Goal: Task Accomplishment & Management: Use online tool/utility

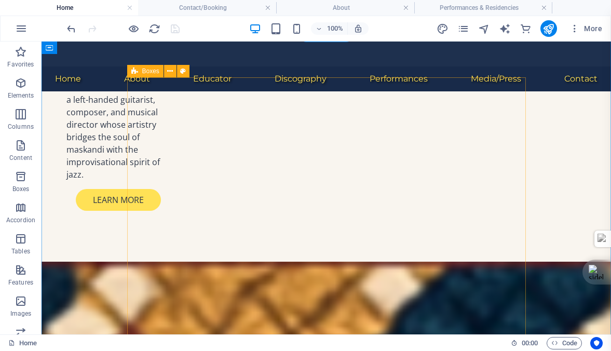
scroll to position [788, 0]
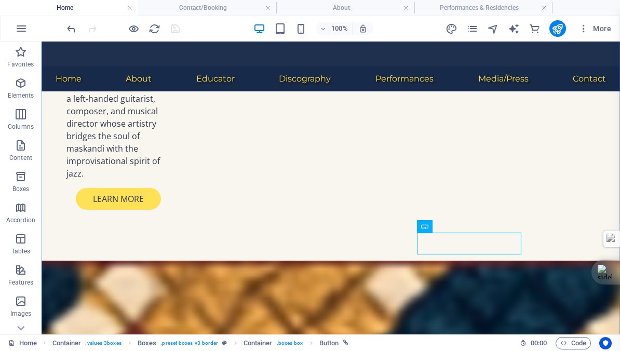
scroll to position [800, 0]
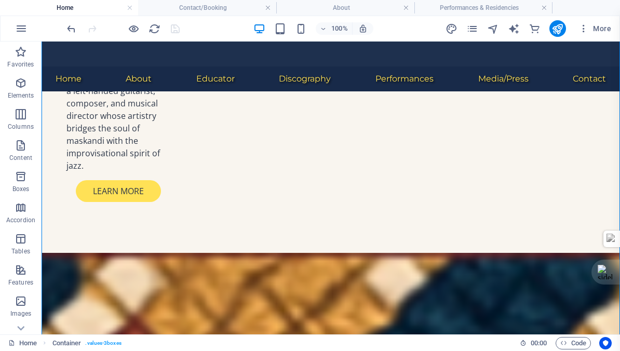
click at [415, 22] on div "100% More" at bounding box center [340, 28] width 550 height 17
click at [461, 5] on h4 "Performances & Residencies" at bounding box center [483, 7] width 138 height 11
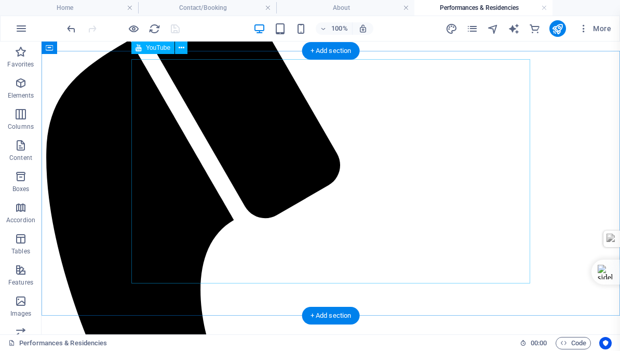
scroll to position [0, 0]
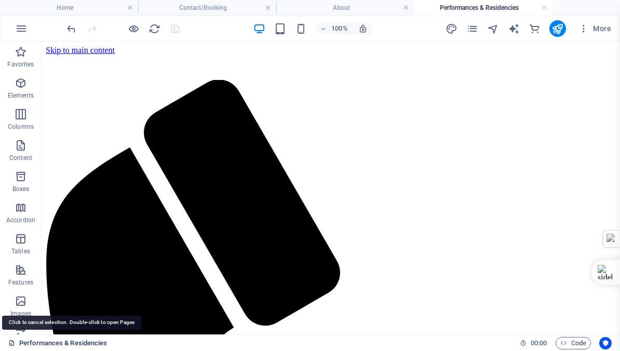
click at [42, 340] on link "Performances & Residencies" at bounding box center [57, 343] width 99 height 12
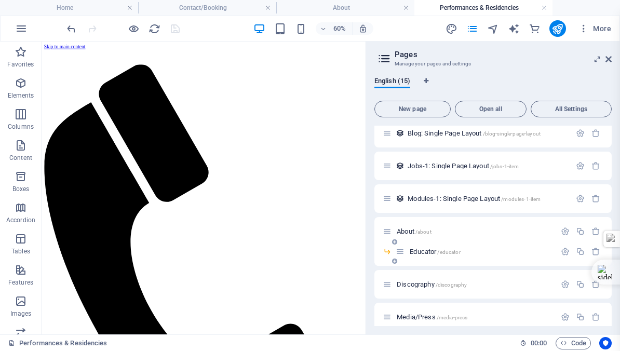
scroll to position [220, 0]
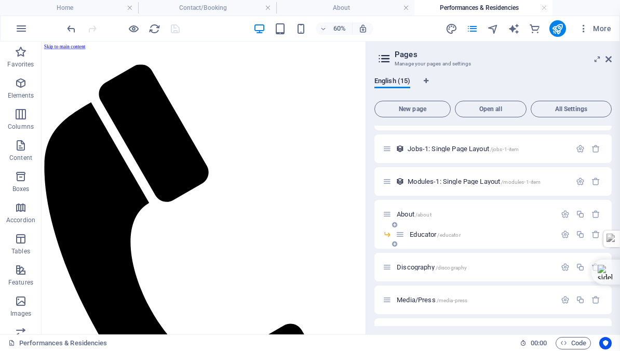
click at [426, 232] on span "Educator /educator" at bounding box center [434, 234] width 50 height 8
click at [426, 253] on div "Discography /discography" at bounding box center [492, 267] width 237 height 29
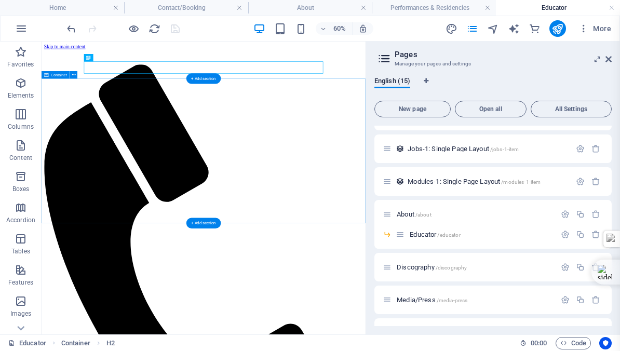
scroll to position [0, 0]
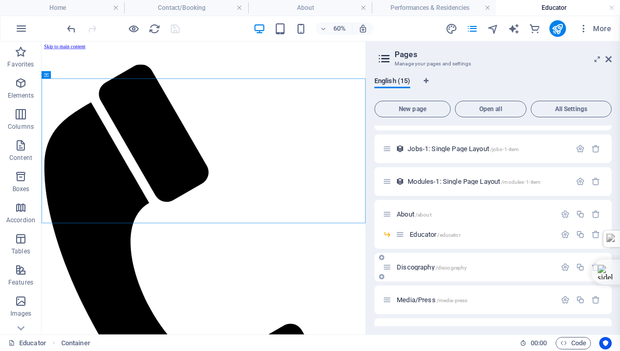
scroll to position [278, 0]
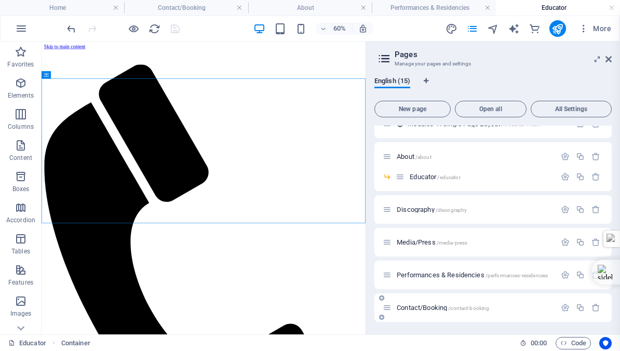
click at [413, 305] on span "Contact/Booking /contact-booking" at bounding box center [442, 308] width 92 height 8
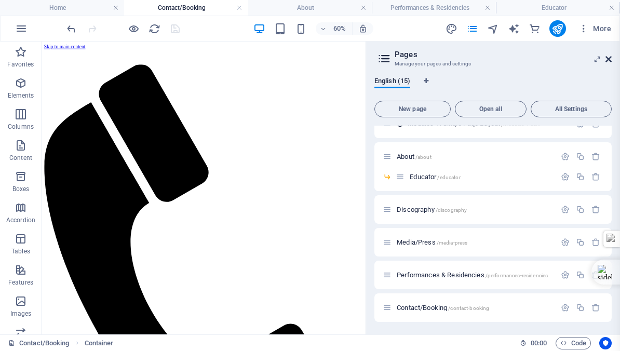
click at [607, 60] on icon at bounding box center [608, 59] width 6 height 8
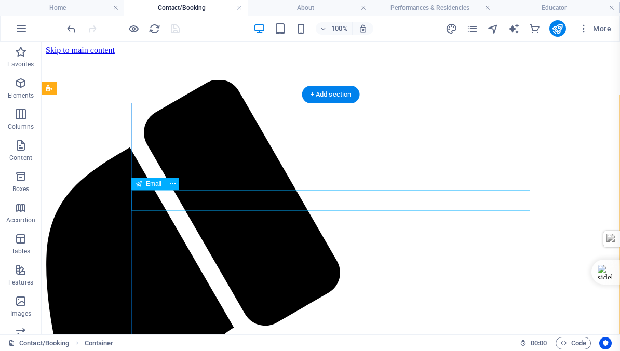
scroll to position [147, 0]
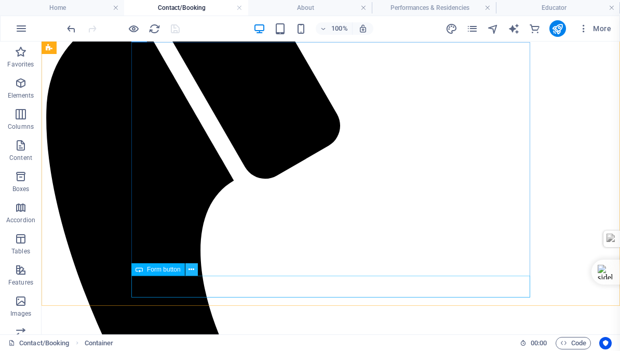
click at [190, 268] on icon at bounding box center [191, 269] width 6 height 11
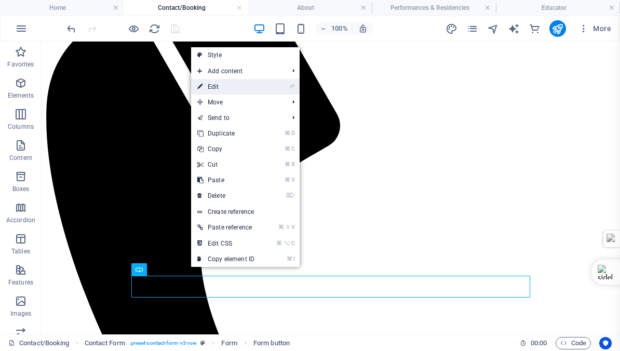
click at [215, 88] on link "⏎ Edit" at bounding box center [226, 87] width 70 height 16
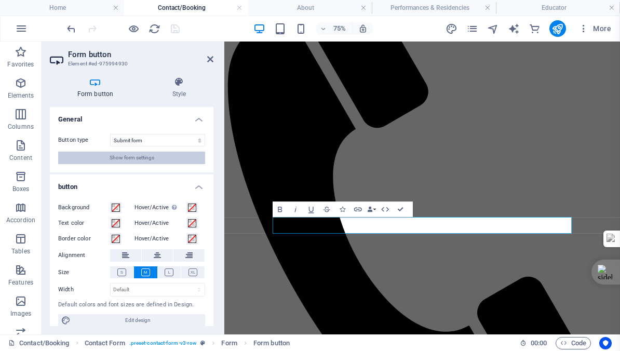
click at [125, 158] on span "Show form settings" at bounding box center [131, 158] width 45 height 12
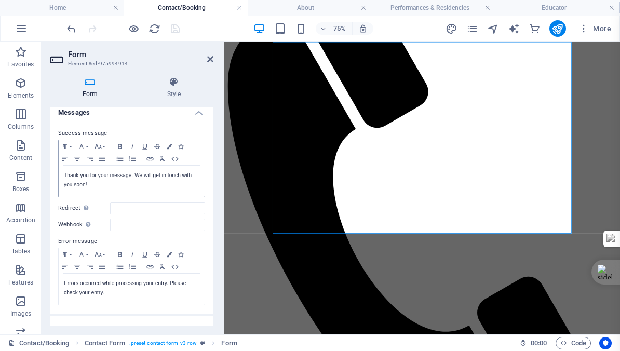
scroll to position [77, 0]
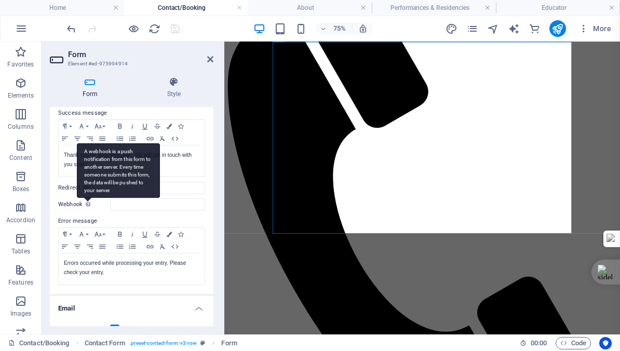
click at [86, 198] on div "A webhook is a push notification from this form to another server. Every time s…" at bounding box center [118, 170] width 83 height 54
click at [110, 203] on input "Webhook A webhook is a push notification from this form to another server. Ever…" at bounding box center [157, 204] width 95 height 12
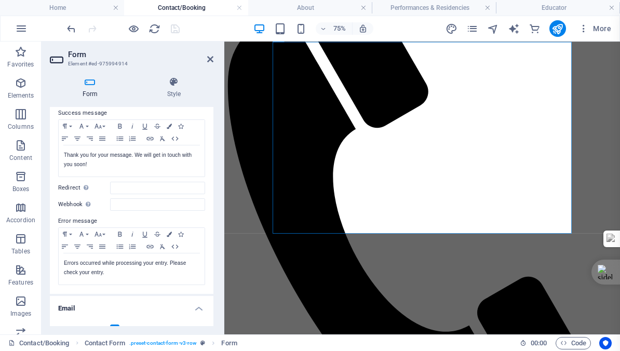
click at [76, 203] on label "Webhook A webhook is a push notification from this form to another server. Ever…" at bounding box center [84, 204] width 52 height 12
click at [110, 203] on input "Webhook A webhook is a push notification from this form to another server. Ever…" at bounding box center [157, 204] width 95 height 12
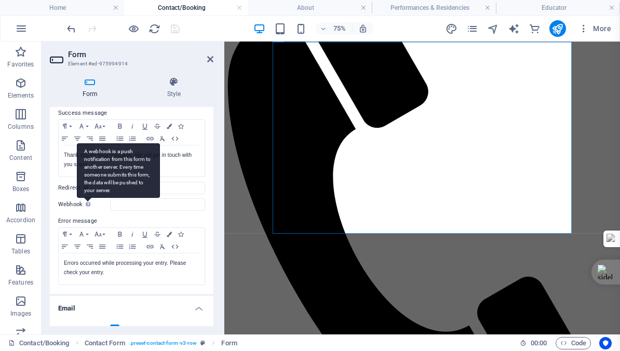
click at [88, 198] on div "A webhook is a push notification from this form to another server. Every time s…" at bounding box center [118, 170] width 83 height 54
click at [110, 203] on input "Webhook A webhook is a push notification from this form to another server. Ever…" at bounding box center [157, 204] width 95 height 12
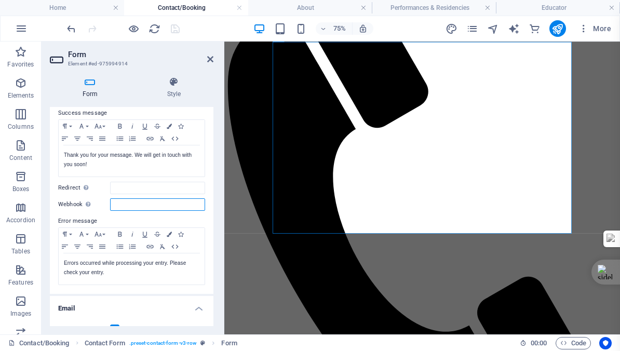
click at [121, 203] on input "Webhook A webhook is a push notification from this form to another server. Ever…" at bounding box center [157, 204] width 95 height 12
click at [149, 137] on icon "button" at bounding box center [150, 138] width 12 height 8
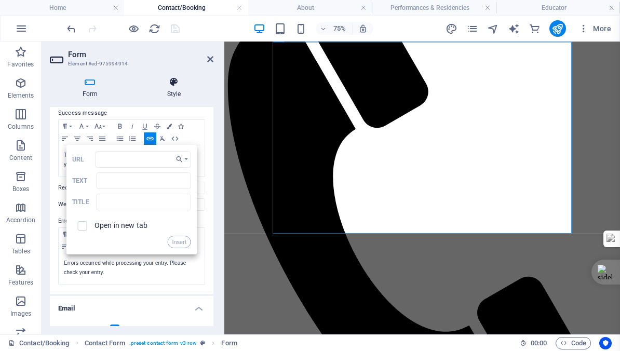
click at [147, 88] on h4 "Style" at bounding box center [173, 88] width 79 height 22
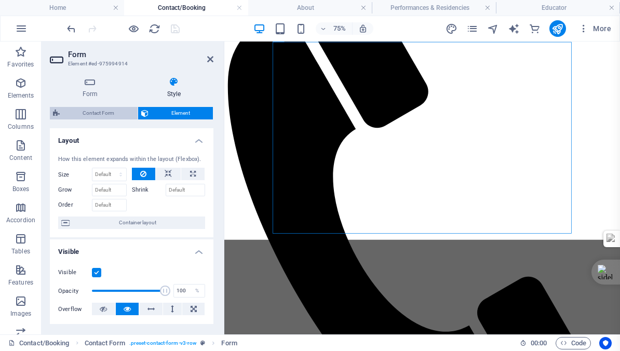
click at [98, 109] on span "Contact Form" at bounding box center [99, 113] width 72 height 12
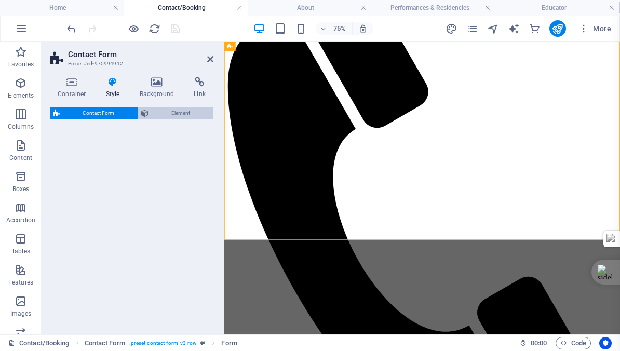
select select "rem"
select select "preset-contact-form-v3-row"
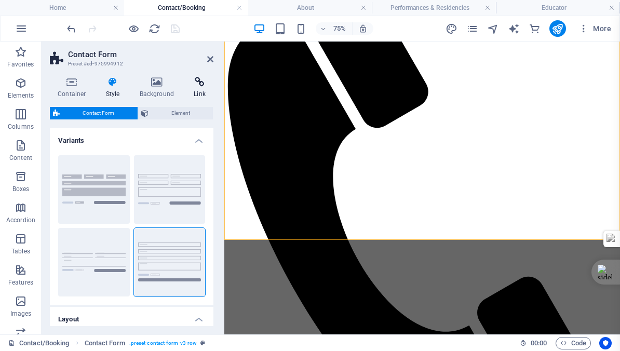
click at [199, 87] on icon at bounding box center [200, 82] width 28 height 10
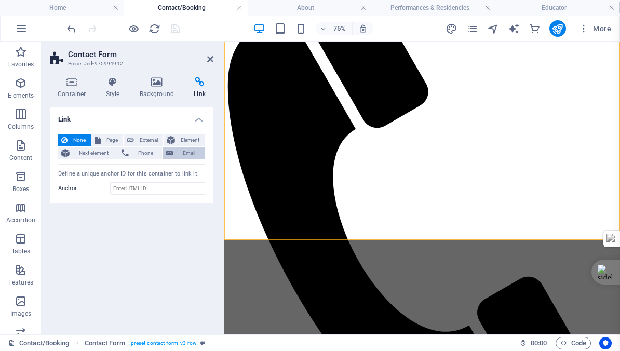
click at [184, 153] on span "Email" at bounding box center [188, 153] width 25 height 12
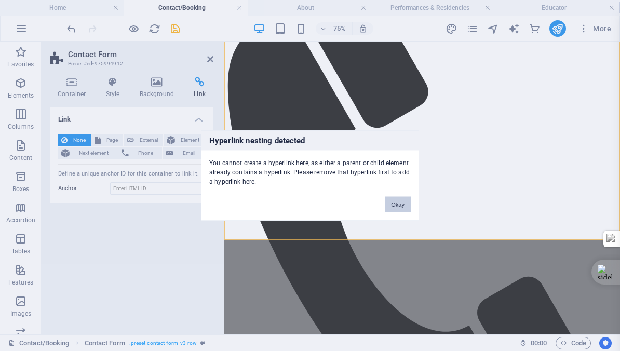
click at [395, 204] on button "Okay" at bounding box center [398, 205] width 26 height 16
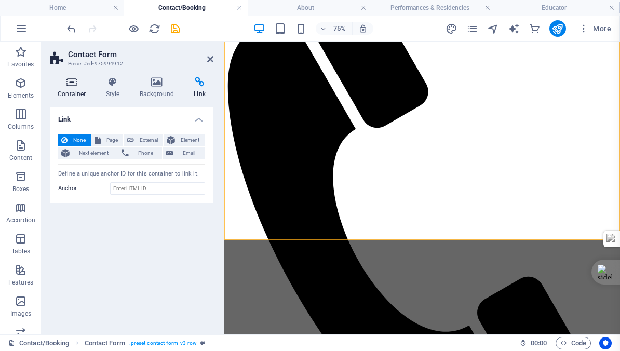
click at [70, 85] on icon at bounding box center [72, 82] width 44 height 10
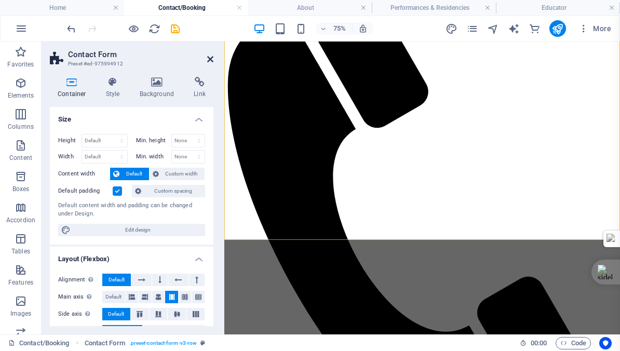
click at [208, 58] on icon at bounding box center [210, 59] width 6 height 8
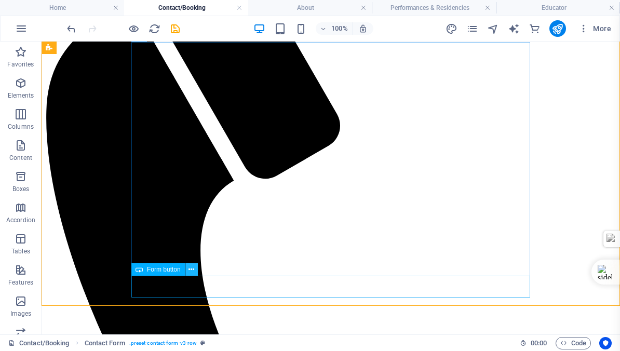
click at [191, 268] on icon at bounding box center [191, 269] width 6 height 11
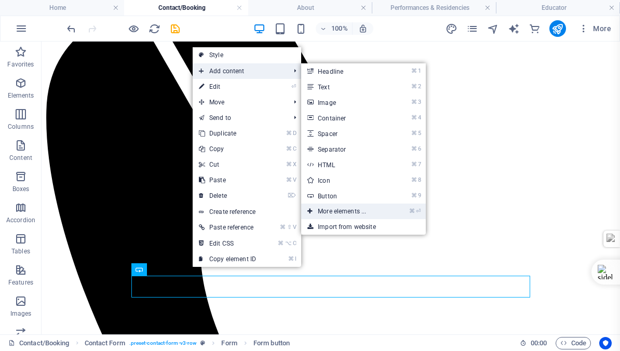
click at [330, 210] on link "⌘ ⏎ More elements ..." at bounding box center [344, 211] width 86 height 16
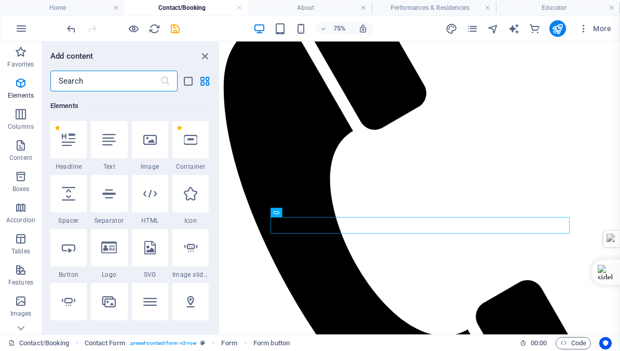
scroll to position [111, 0]
click at [90, 80] on input "text" at bounding box center [104, 81] width 109 height 21
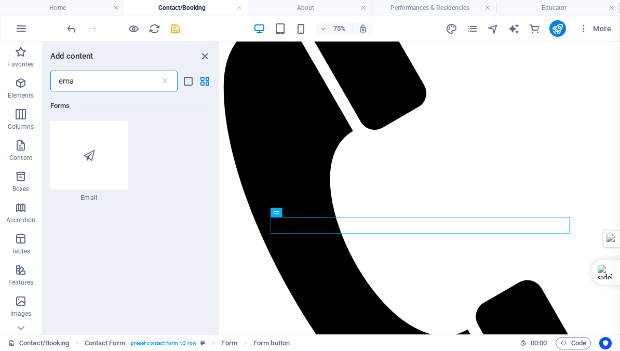
scroll to position [0, 0]
type input "ema"
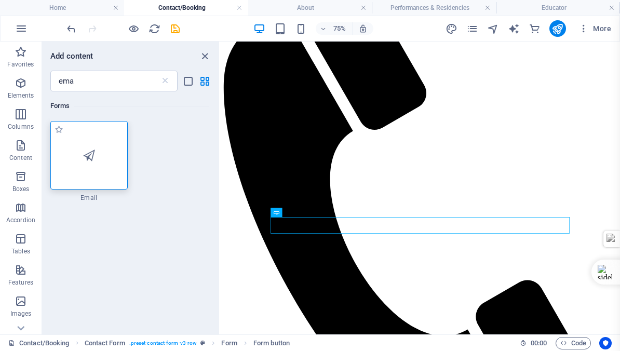
click at [91, 157] on icon at bounding box center [89, 154] width 12 height 13
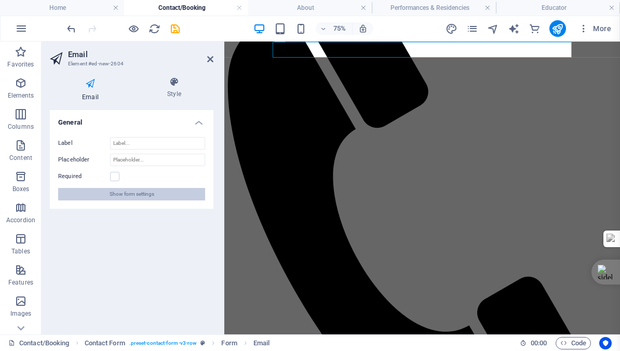
click at [124, 193] on span "Show form settings" at bounding box center [131, 194] width 45 height 12
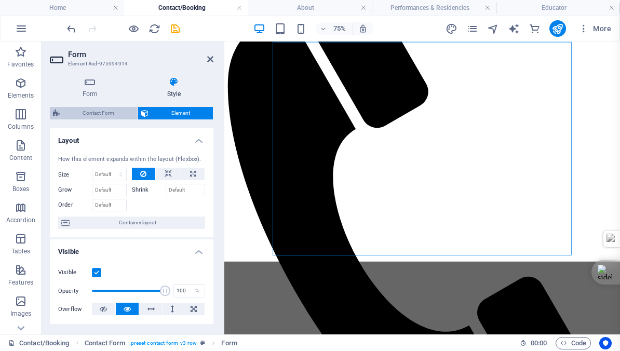
click at [91, 112] on span "Contact Form" at bounding box center [99, 113] width 72 height 12
select select "rem"
select select "preset-contact-form-v3-row"
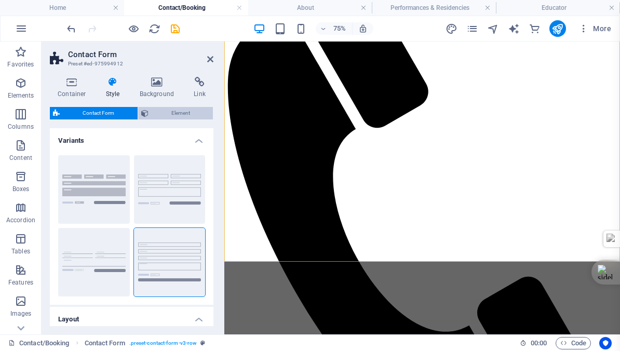
click at [174, 110] on span "Element" at bounding box center [181, 113] width 59 height 12
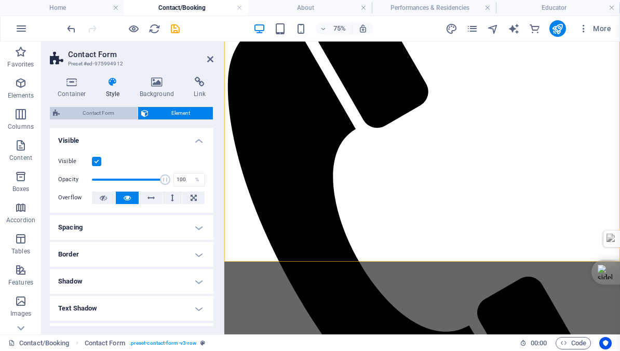
click at [90, 111] on span "Contact Form" at bounding box center [99, 113] width 72 height 12
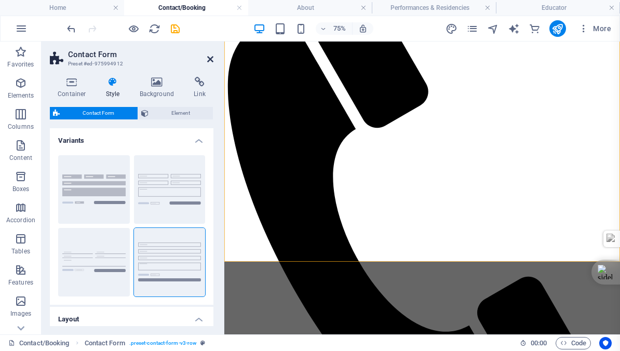
click at [210, 57] on icon at bounding box center [210, 59] width 6 height 8
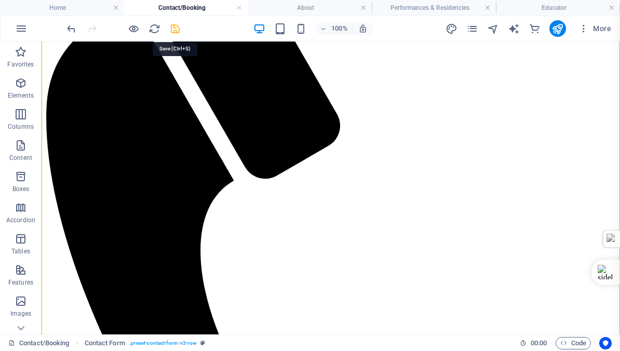
click at [173, 27] on icon "save" at bounding box center [175, 29] width 12 height 12
checkbox input "false"
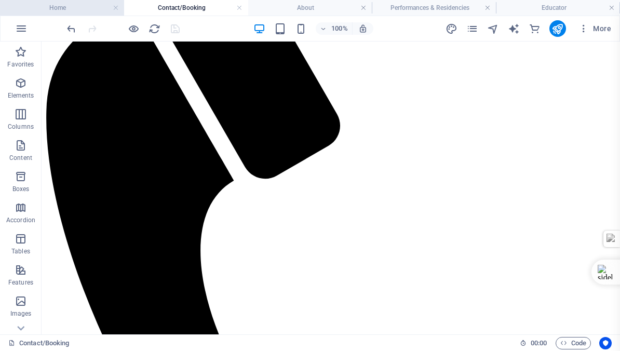
click at [56, 8] on h4 "Home" at bounding box center [62, 7] width 124 height 11
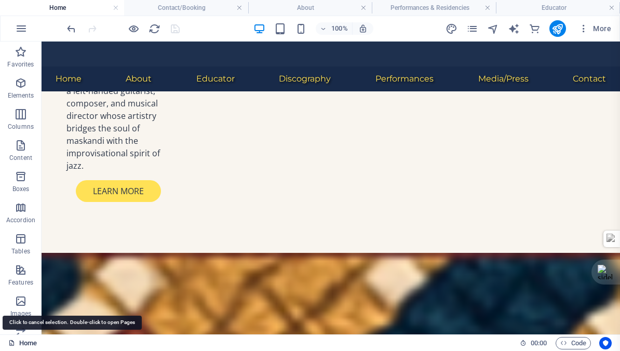
click at [27, 341] on link "Home" at bounding box center [22, 343] width 29 height 12
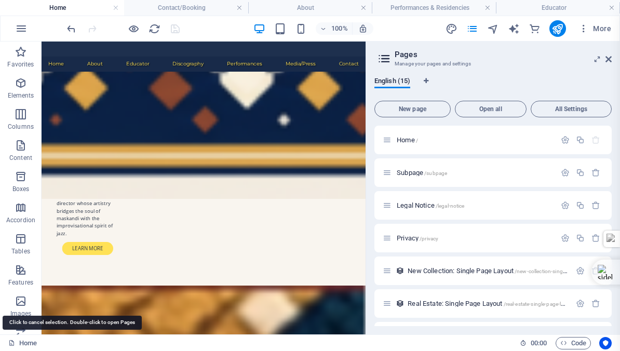
scroll to position [995, 0]
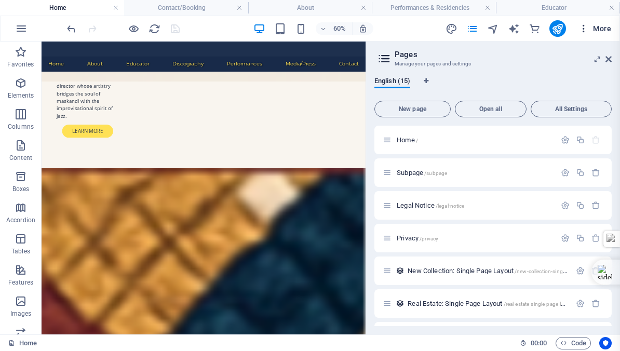
click at [584, 26] on icon "button" at bounding box center [583, 28] width 10 height 10
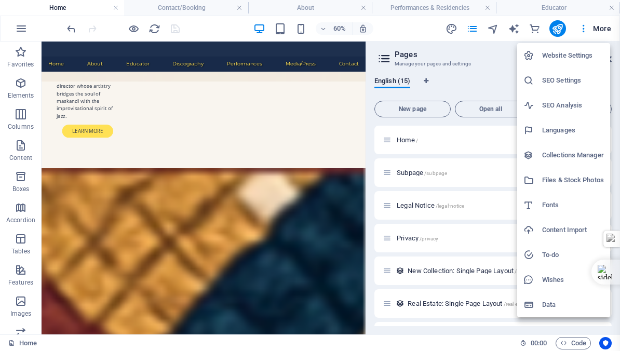
click at [488, 58] on div at bounding box center [310, 175] width 620 height 351
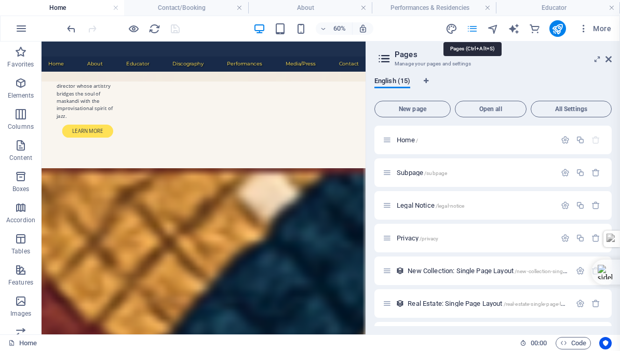
click at [471, 29] on icon "pages" at bounding box center [472, 29] width 12 height 12
click at [382, 57] on icon at bounding box center [384, 58] width 16 height 15
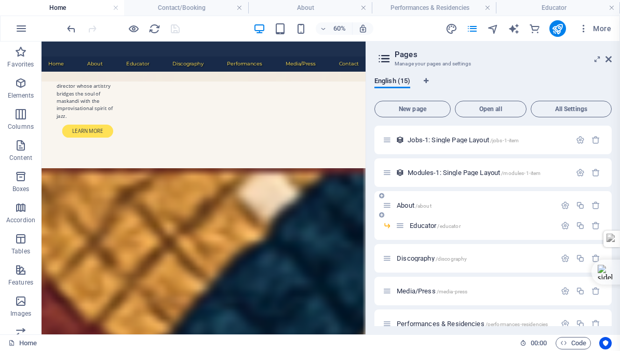
scroll to position [247, 0]
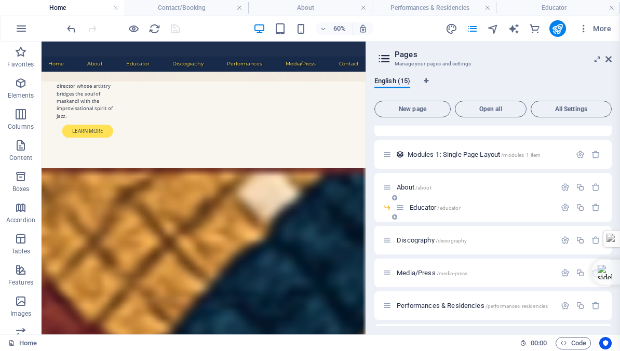
click at [394, 215] on icon at bounding box center [394, 217] width 5 height 6
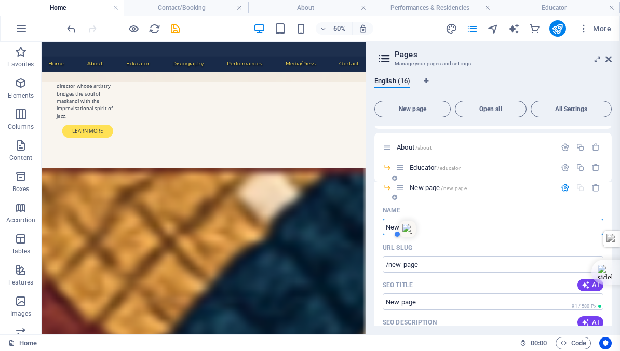
scroll to position [294, 0]
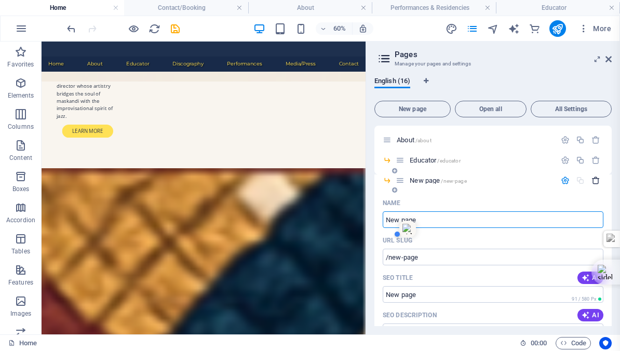
click at [594, 179] on icon "button" at bounding box center [595, 180] width 9 height 9
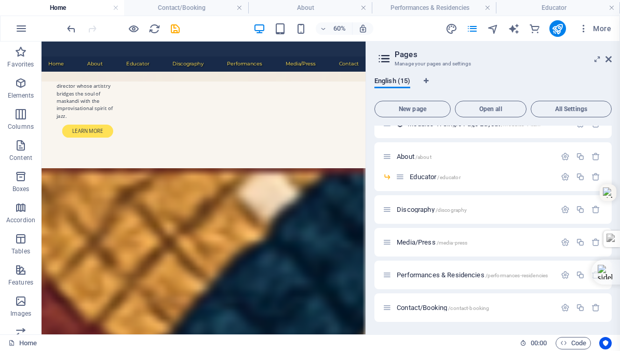
scroll to position [278, 0]
click at [564, 174] on icon "button" at bounding box center [564, 176] width 9 height 9
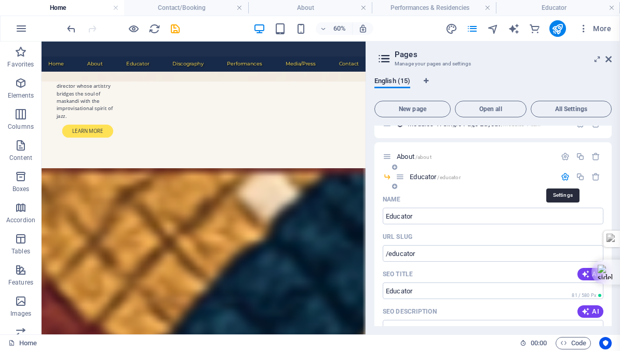
click at [564, 174] on icon "button" at bounding box center [564, 176] width 9 height 9
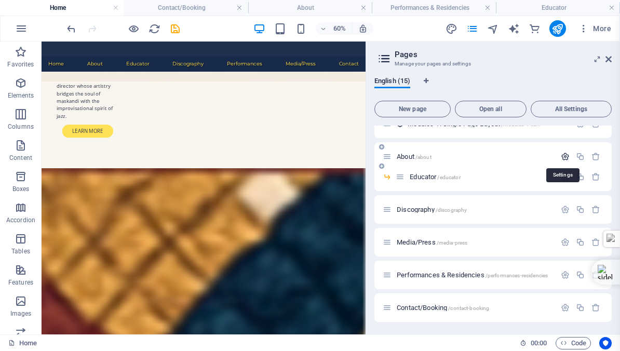
click at [561, 156] on icon "button" at bounding box center [564, 156] width 9 height 9
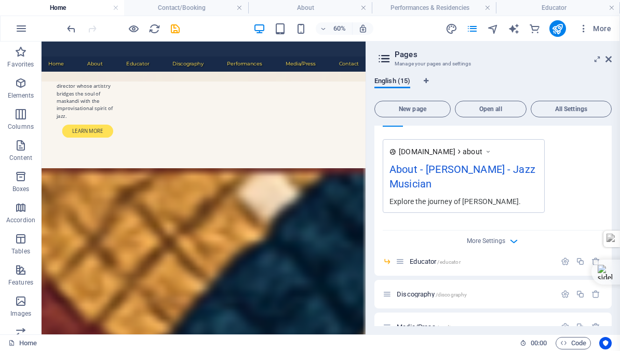
scroll to position [616, 0]
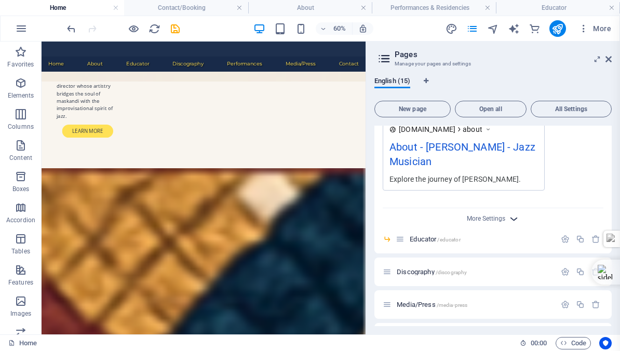
click at [509, 217] on icon "button" at bounding box center [514, 219] width 12 height 12
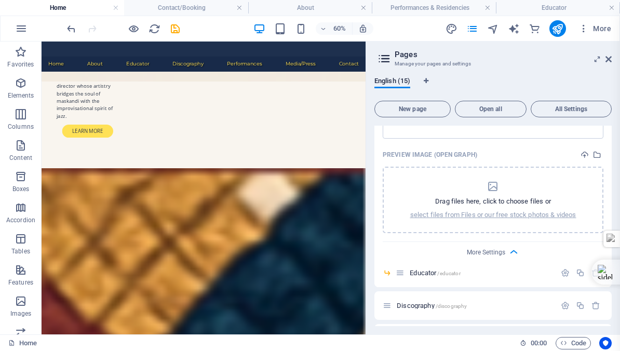
scroll to position [735, 0]
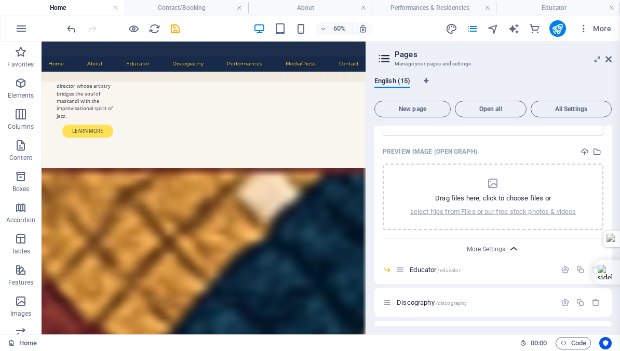
click at [512, 247] on icon "button" at bounding box center [514, 249] width 12 height 12
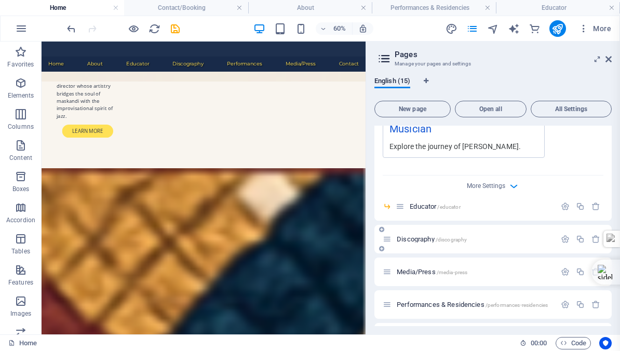
scroll to position [652, 0]
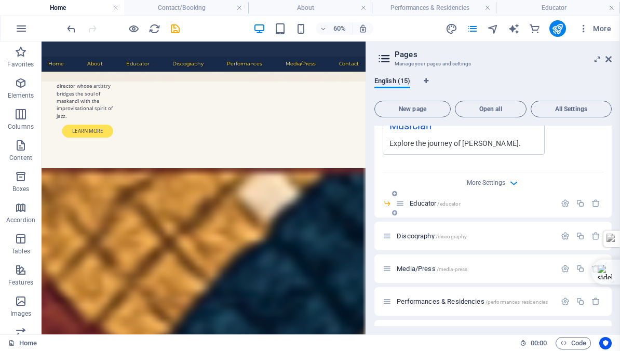
click at [410, 201] on span "Educator /educator" at bounding box center [434, 203] width 50 height 8
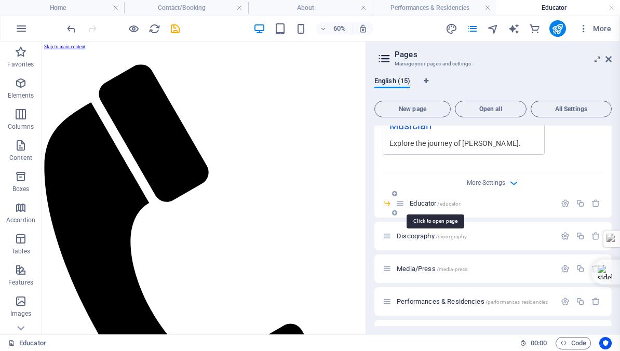
scroll to position [0, 0]
click at [410, 201] on span "Educator /educator" at bounding box center [434, 203] width 50 height 8
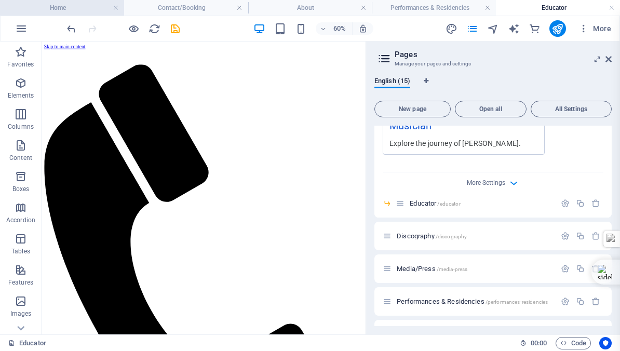
click at [64, 7] on h4 "Home" at bounding box center [62, 7] width 124 height 11
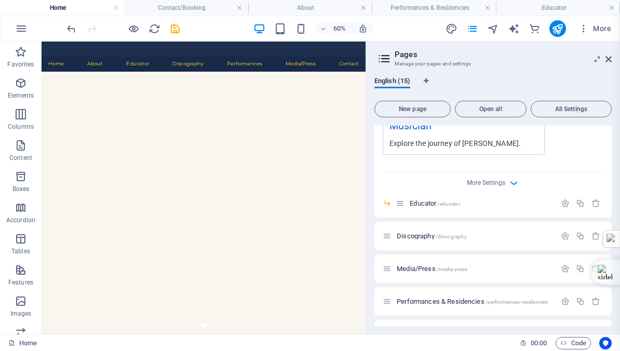
scroll to position [995, 0]
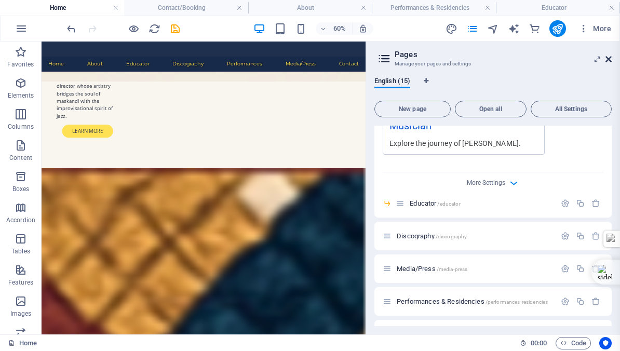
click at [610, 57] on icon at bounding box center [608, 59] width 6 height 8
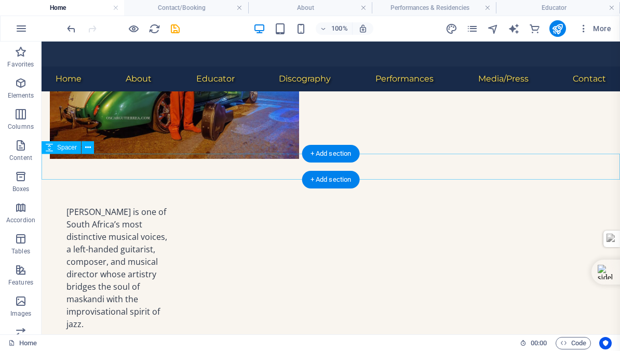
scroll to position [619, 0]
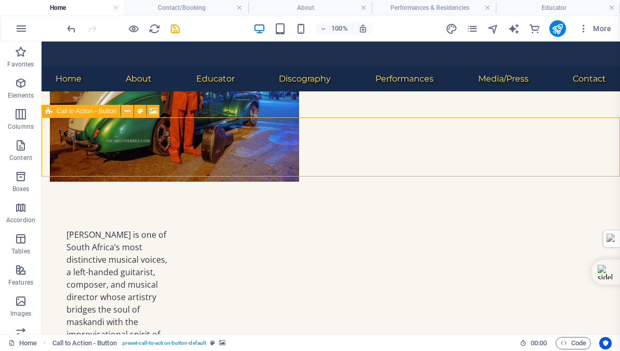
click at [128, 111] on icon at bounding box center [128, 111] width 6 height 11
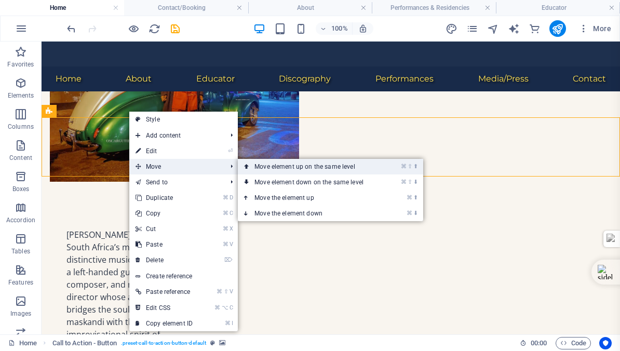
click at [284, 166] on link "⌘ ⇧ ⬆ Move element up on the same level" at bounding box center [311, 167] width 146 height 16
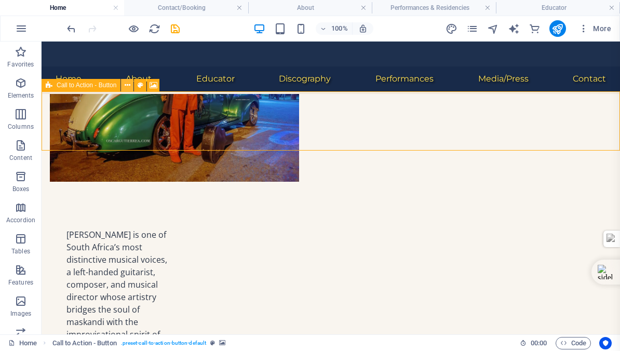
click at [127, 85] on icon at bounding box center [128, 85] width 6 height 11
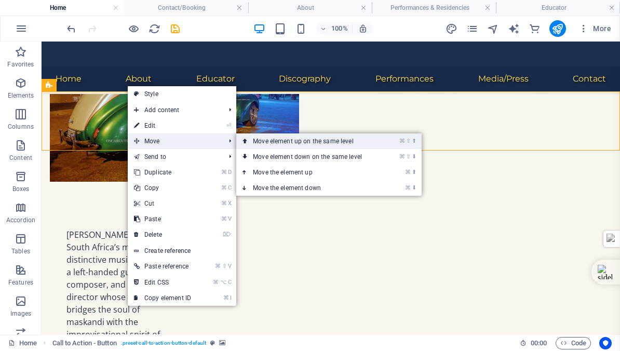
click at [275, 139] on link "⌘ ⇧ ⬆ Move element up on the same level" at bounding box center [309, 141] width 146 height 16
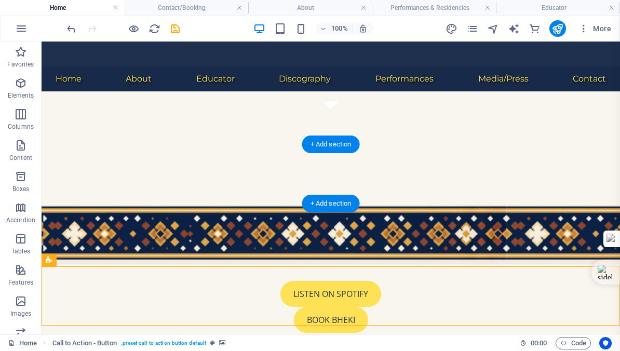
scroll to position [190, 0]
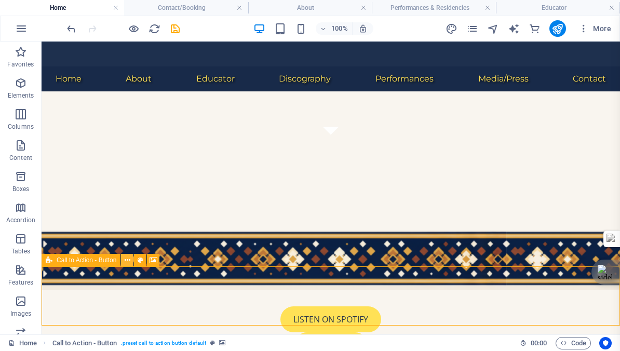
click at [128, 261] on icon at bounding box center [128, 260] width 6 height 11
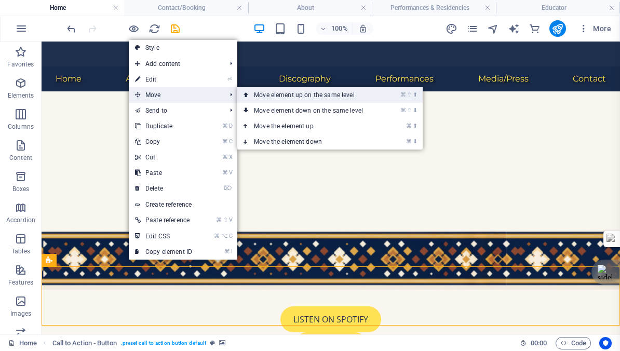
click at [275, 94] on link "⌘ ⇧ ⬆ Move element up on the same level" at bounding box center [310, 95] width 146 height 16
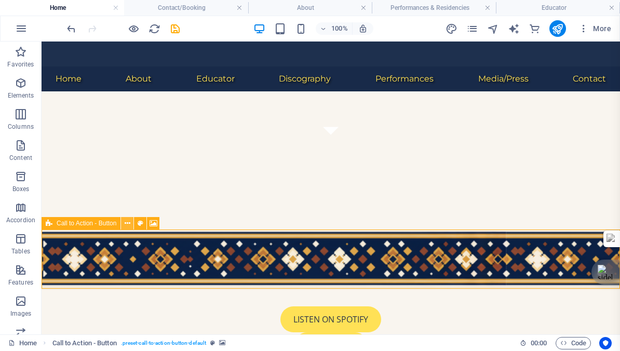
click at [127, 224] on icon at bounding box center [128, 223] width 6 height 11
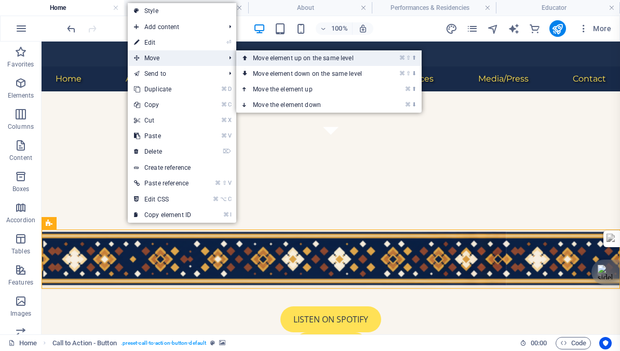
click at [282, 59] on link "⌘ ⇧ ⬆ Move element up on the same level" at bounding box center [309, 58] width 146 height 16
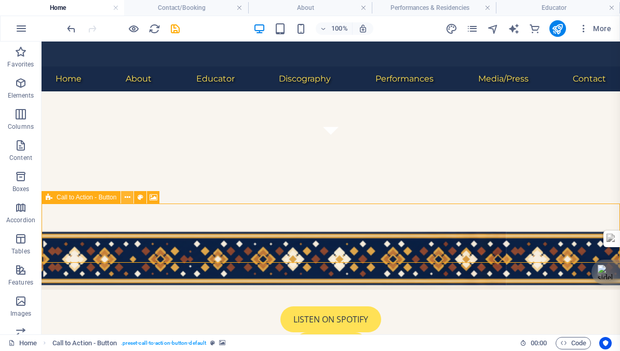
click at [128, 198] on icon at bounding box center [128, 197] width 6 height 11
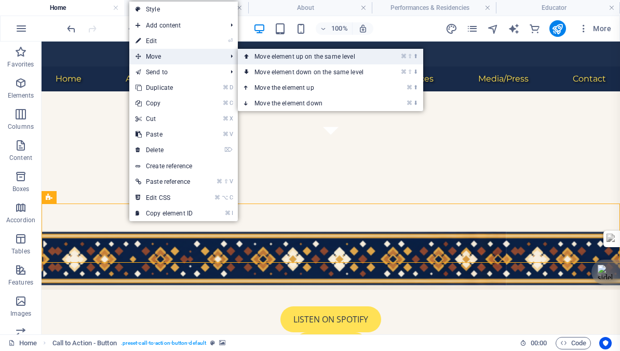
click at [312, 55] on link "⌘ ⇧ ⬆ Move element up on the same level" at bounding box center [311, 57] width 146 height 16
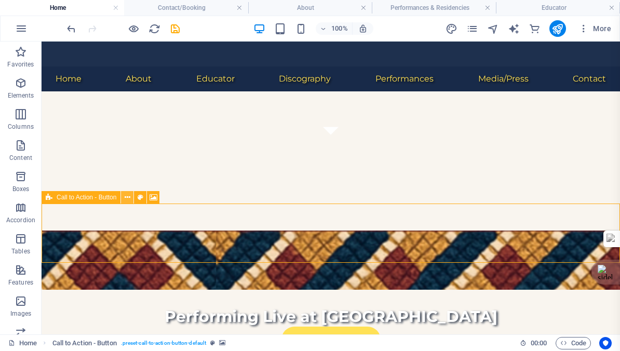
click at [129, 197] on icon at bounding box center [128, 197] width 6 height 11
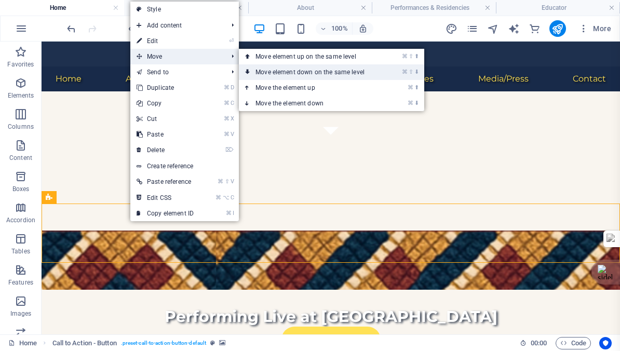
click at [282, 71] on link "⌘ ⇧ ⬇ Move element down on the same level" at bounding box center [312, 72] width 146 height 16
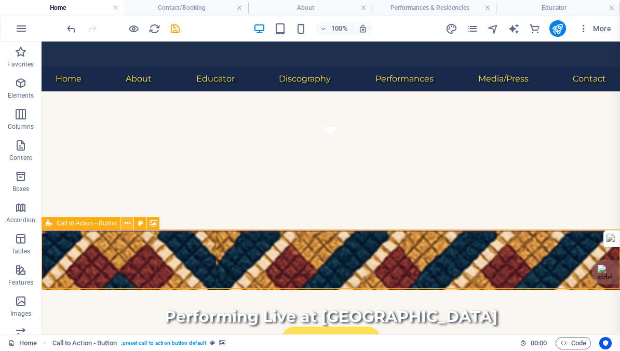
click at [126, 223] on icon at bounding box center [128, 223] width 6 height 11
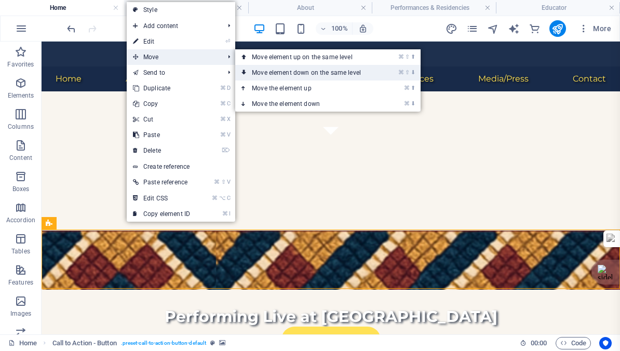
click at [292, 71] on link "⌘ ⇧ ⬇ Move element down on the same level" at bounding box center [308, 73] width 146 height 16
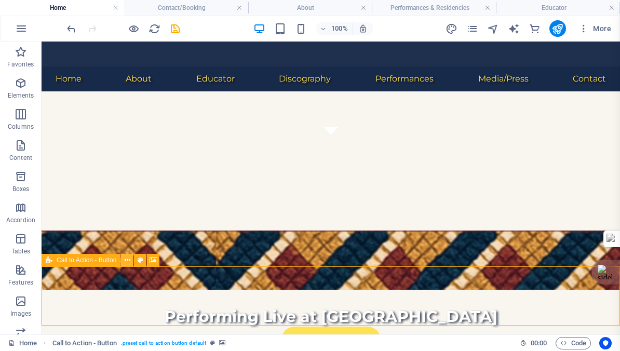
click at [127, 258] on icon at bounding box center [128, 260] width 6 height 11
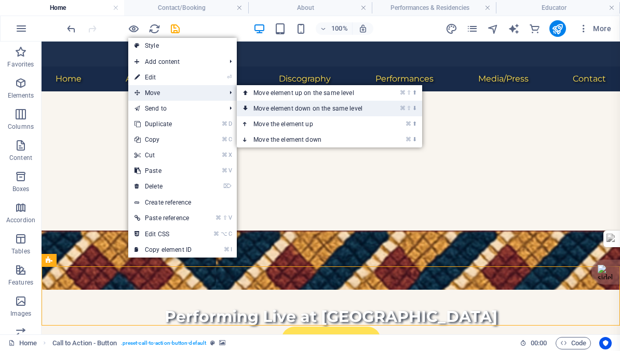
click at [295, 108] on link "⌘ ⇧ ⬇ Move element down on the same level" at bounding box center [310, 109] width 146 height 16
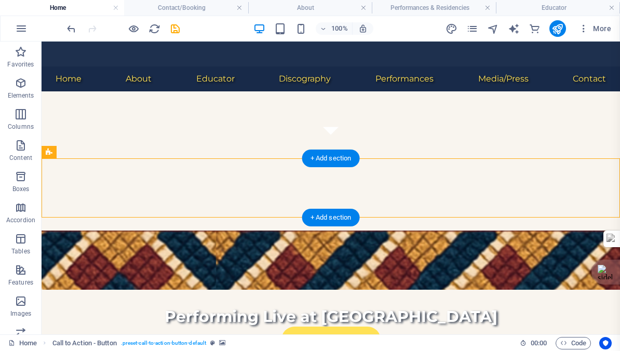
scroll to position [552, 0]
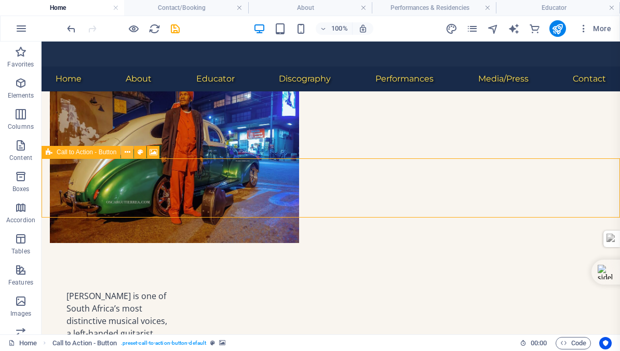
click at [127, 153] on icon at bounding box center [128, 152] width 6 height 11
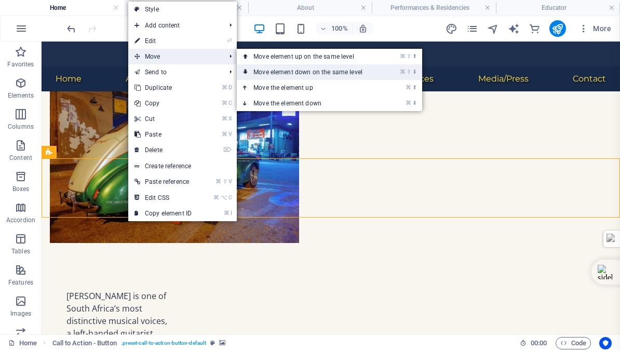
click at [285, 73] on link "⌘ ⇧ ⬇ Move element down on the same level" at bounding box center [310, 72] width 146 height 16
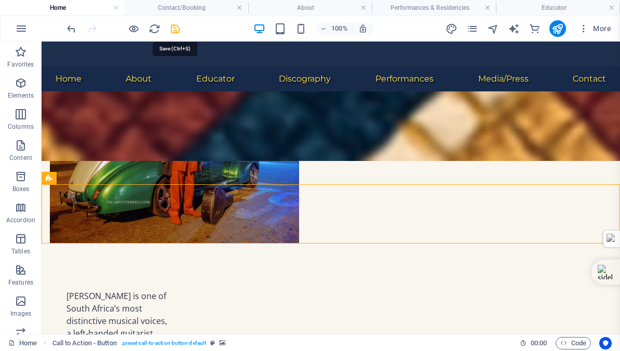
click at [174, 27] on icon "save" at bounding box center [175, 29] width 12 height 12
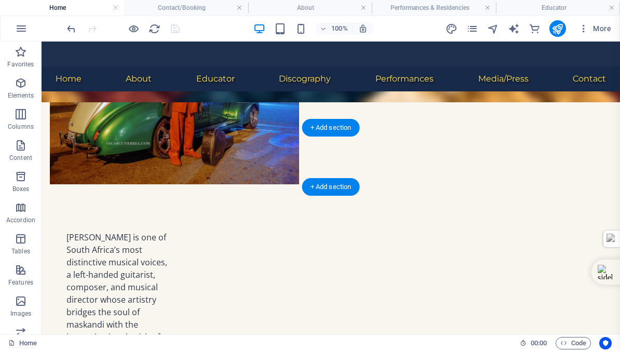
scroll to position [613, 0]
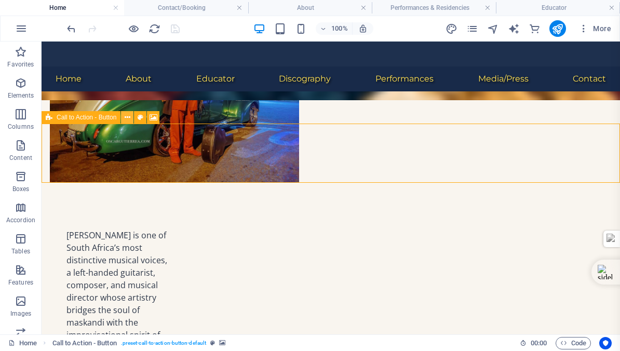
click at [126, 116] on icon at bounding box center [128, 117] width 6 height 11
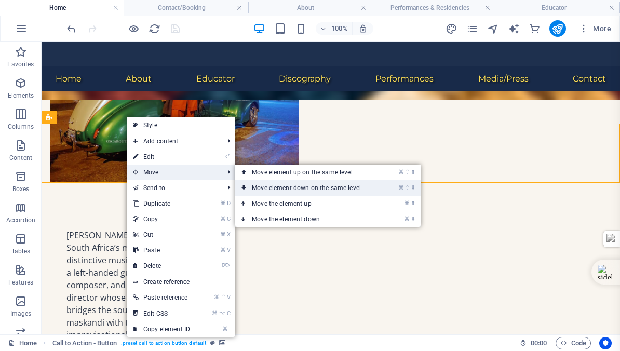
click at [287, 189] on link "⌘ ⇧ ⬇ Move element down on the same level" at bounding box center [308, 188] width 146 height 16
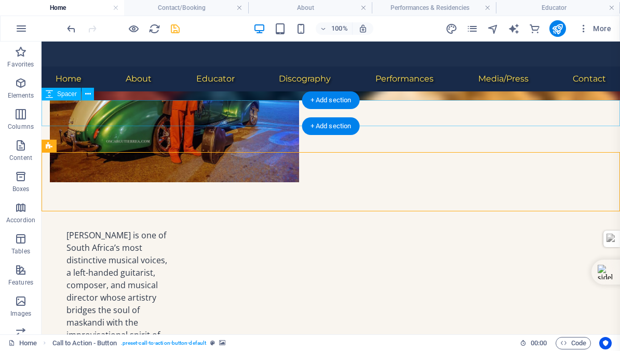
scroll to position [583, 0]
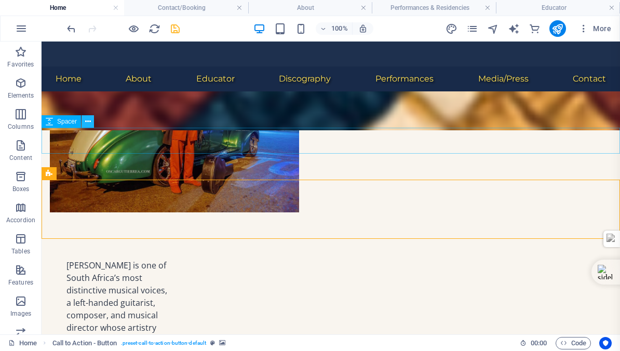
click at [86, 120] on icon at bounding box center [88, 121] width 6 height 11
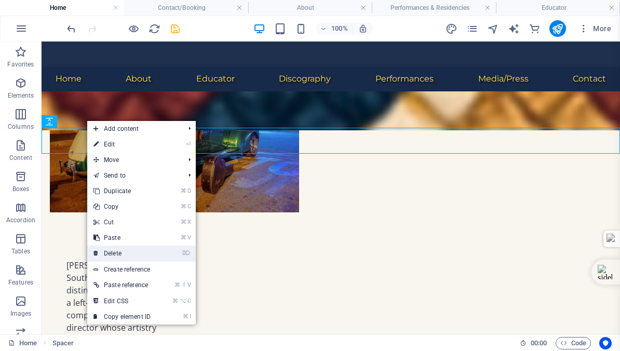
click at [112, 250] on link "⌦ Delete" at bounding box center [122, 253] width 70 height 16
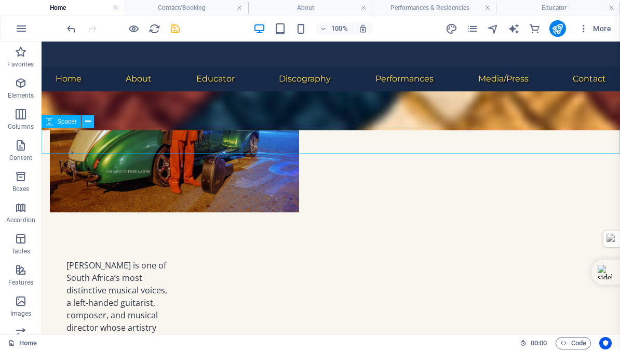
click at [87, 119] on icon at bounding box center [88, 121] width 6 height 11
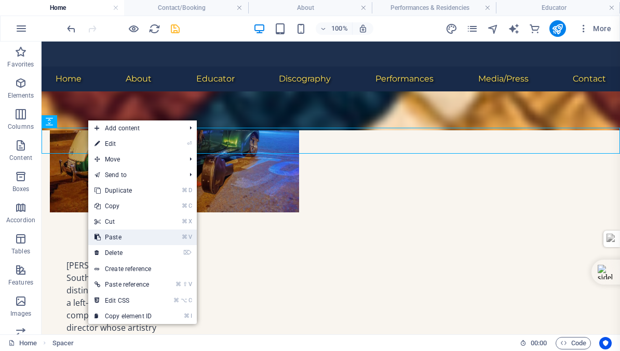
click at [120, 237] on link "⌘ V Paste" at bounding box center [123, 237] width 70 height 16
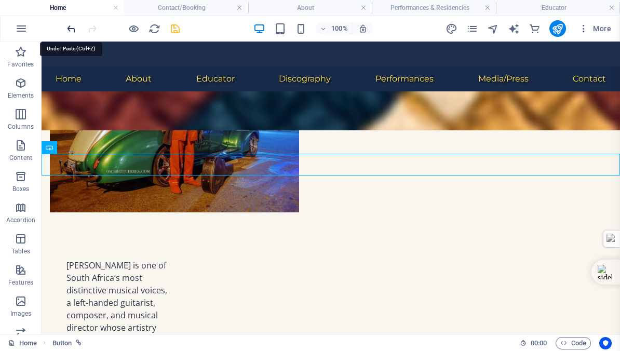
click at [70, 26] on icon "undo" at bounding box center [71, 29] width 12 height 12
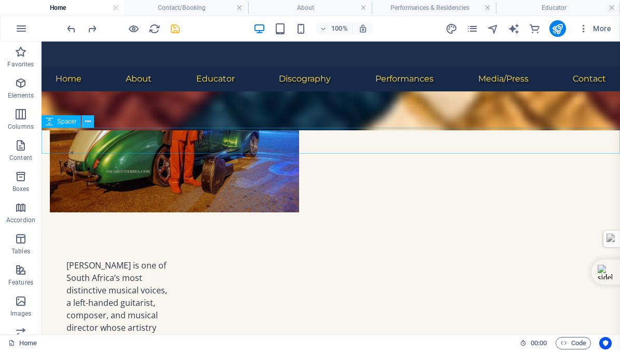
click at [88, 120] on icon at bounding box center [88, 121] width 6 height 11
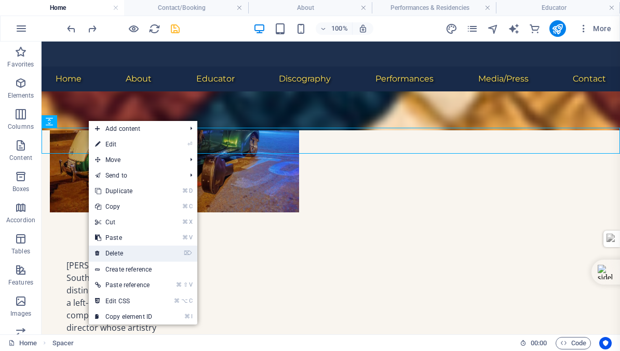
click at [117, 252] on link "⌦ Delete" at bounding box center [124, 253] width 70 height 16
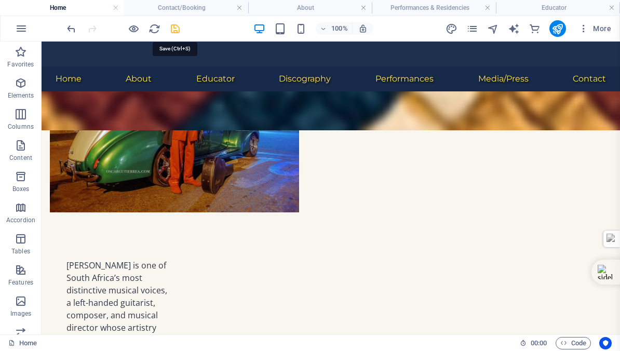
click at [173, 28] on icon "save" at bounding box center [175, 29] width 12 height 12
checkbox input "false"
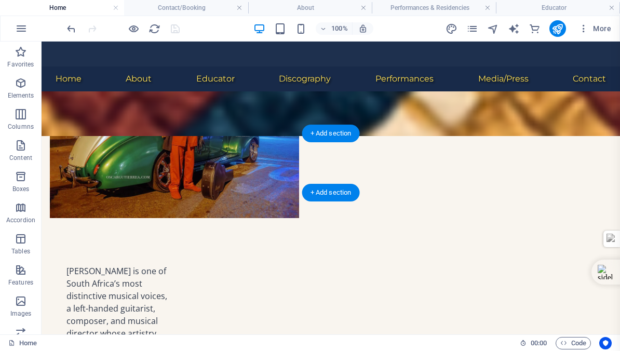
scroll to position [582, 0]
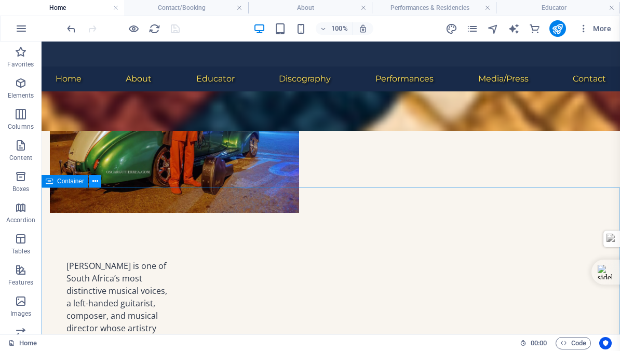
click at [97, 181] on icon at bounding box center [95, 181] width 6 height 11
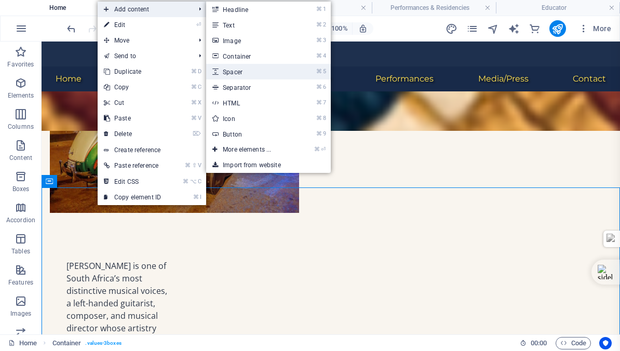
click at [243, 70] on link "⌘ 5 Spacer" at bounding box center [249, 72] width 86 height 16
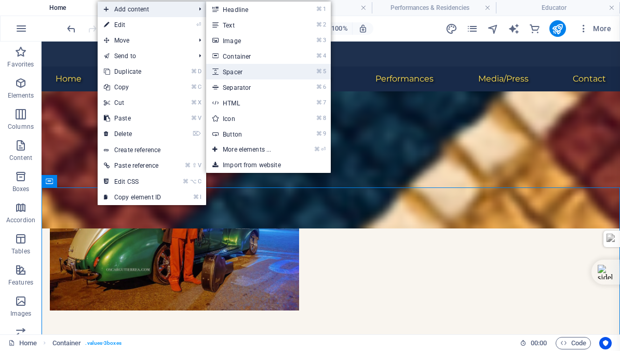
select select "px"
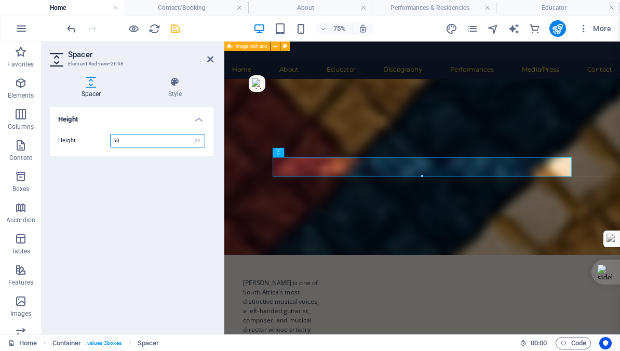
scroll to position [680, 0]
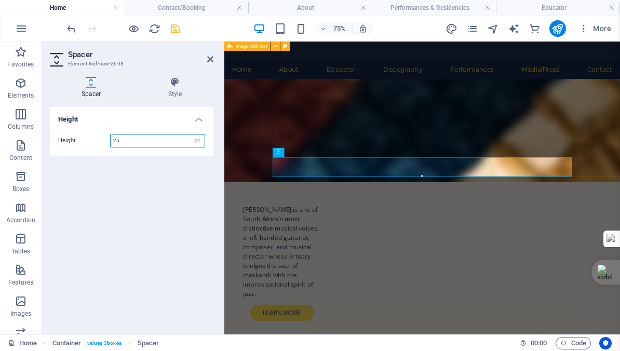
type input "25"
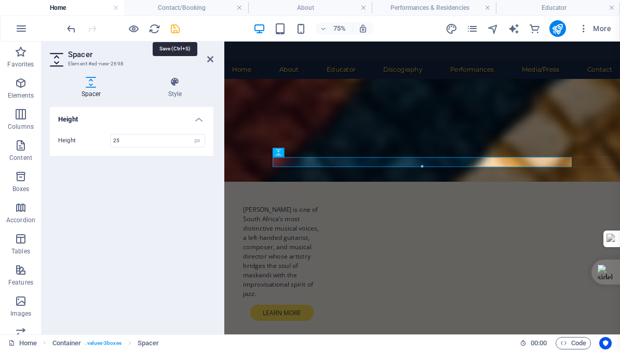
click at [176, 29] on icon "save" at bounding box center [175, 29] width 12 height 12
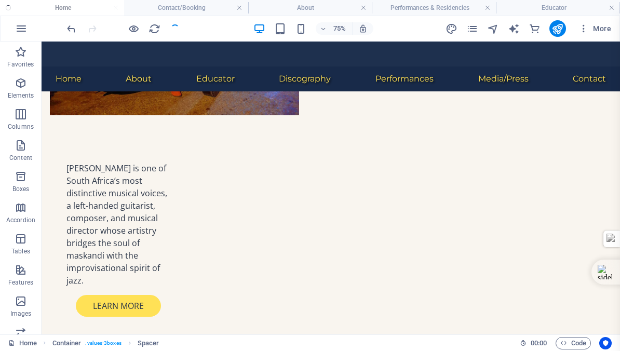
checkbox input "false"
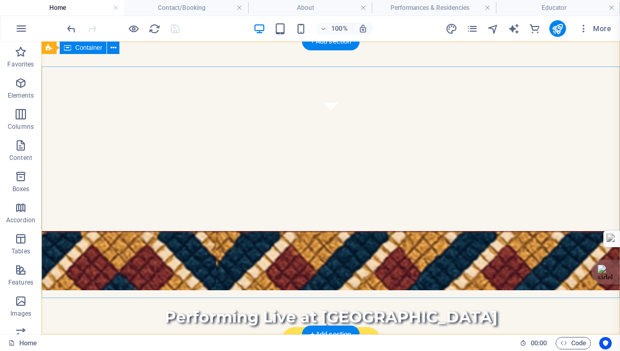
scroll to position [0, 0]
